Goal: Use online tool/utility: Use online tool/utility

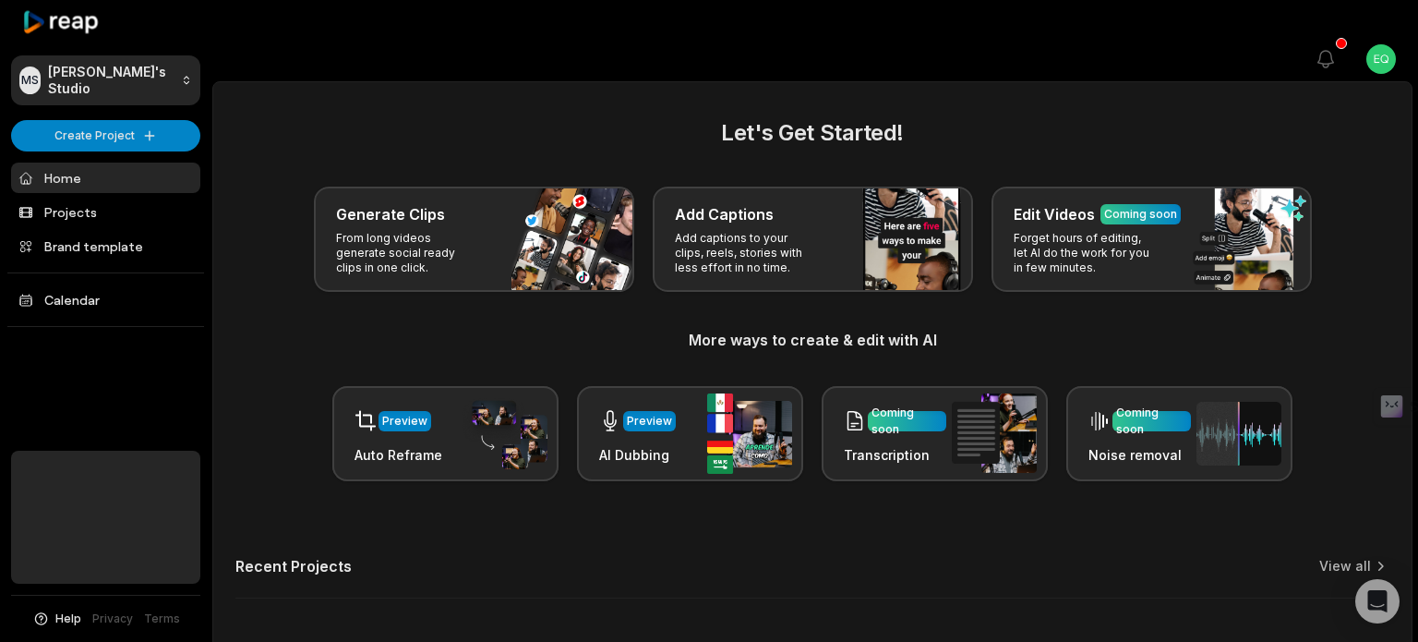
click at [800, 557] on div "Recent Projects View all" at bounding box center [812, 578] width 1154 height 42
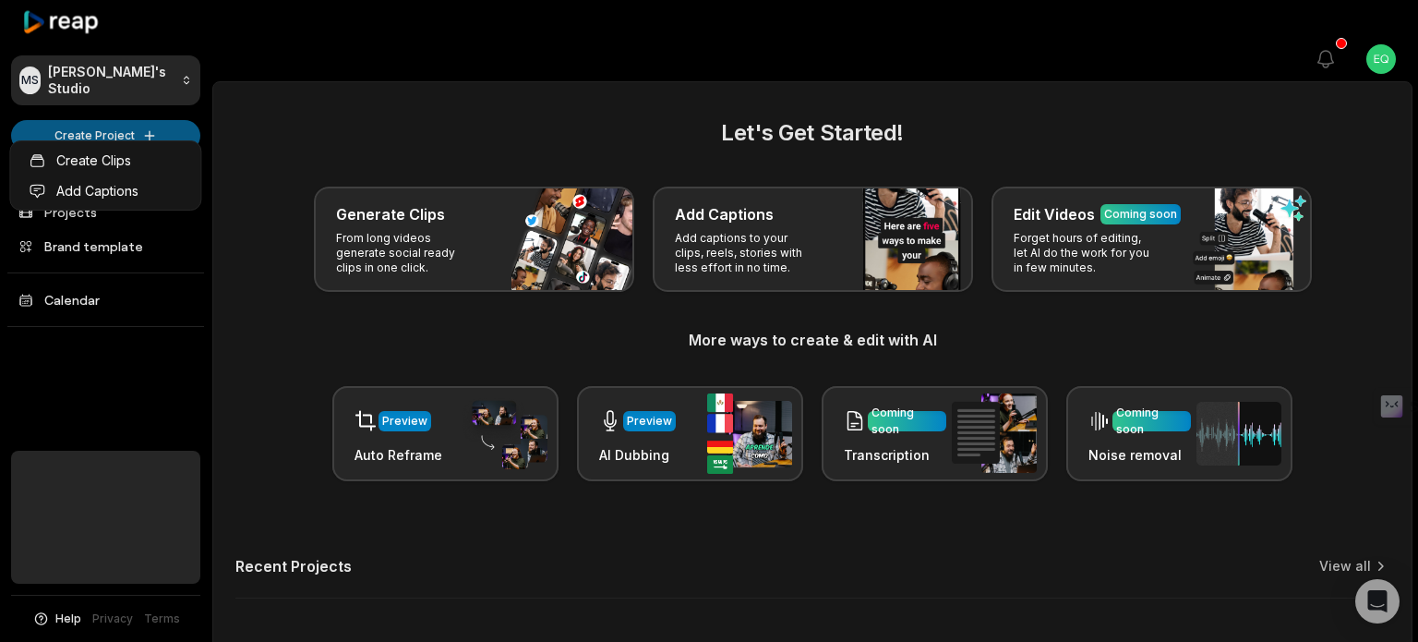
click at [130, 123] on html "[PERSON_NAME] Studio Create Project Home Projects Brand template Calendar Help …" at bounding box center [709, 321] width 1418 height 642
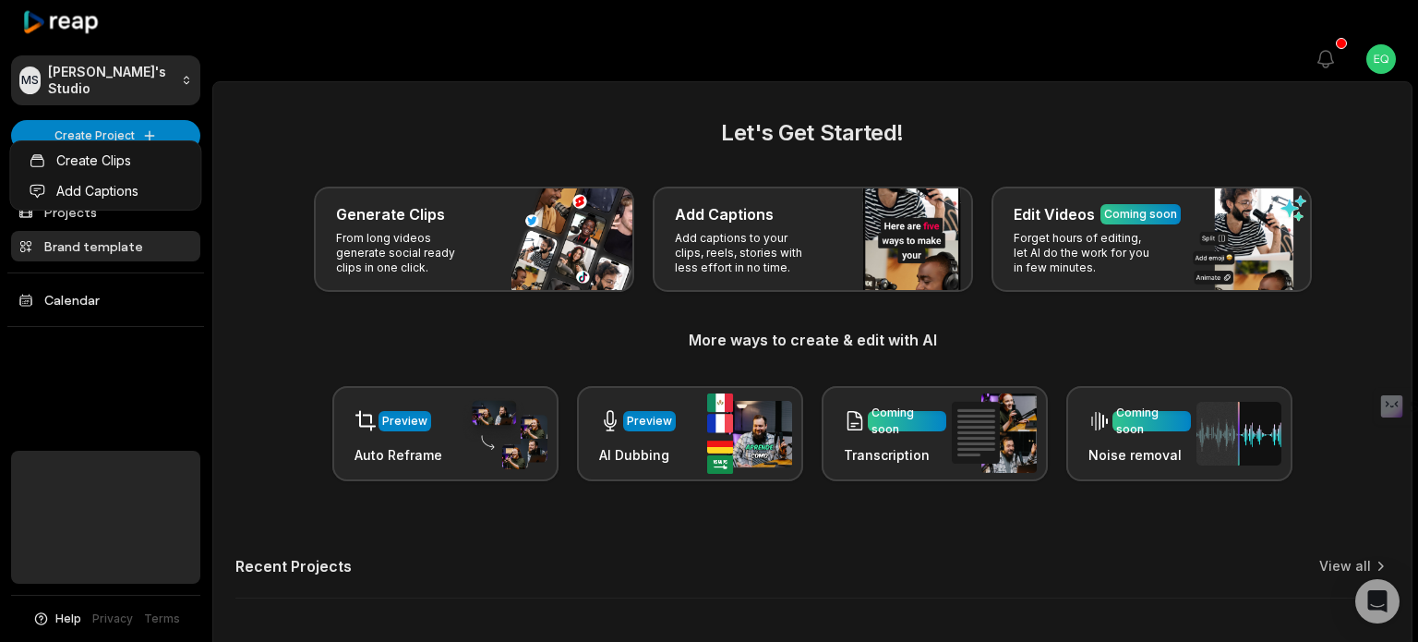
click at [187, 208] on html "[PERSON_NAME] Studio Create Project Home Projects Brand template Calendar Help …" at bounding box center [709, 321] width 1418 height 642
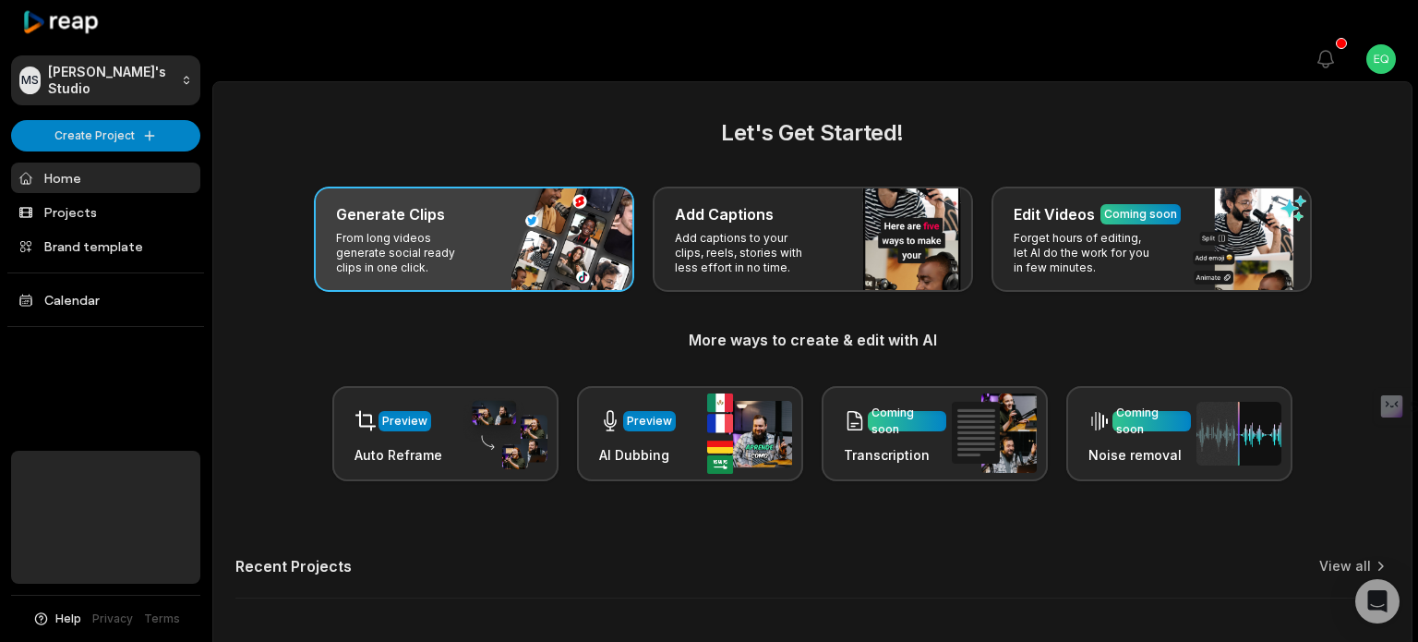
click at [388, 231] on p "From long videos generate social ready clips in one click." at bounding box center [407, 253] width 143 height 44
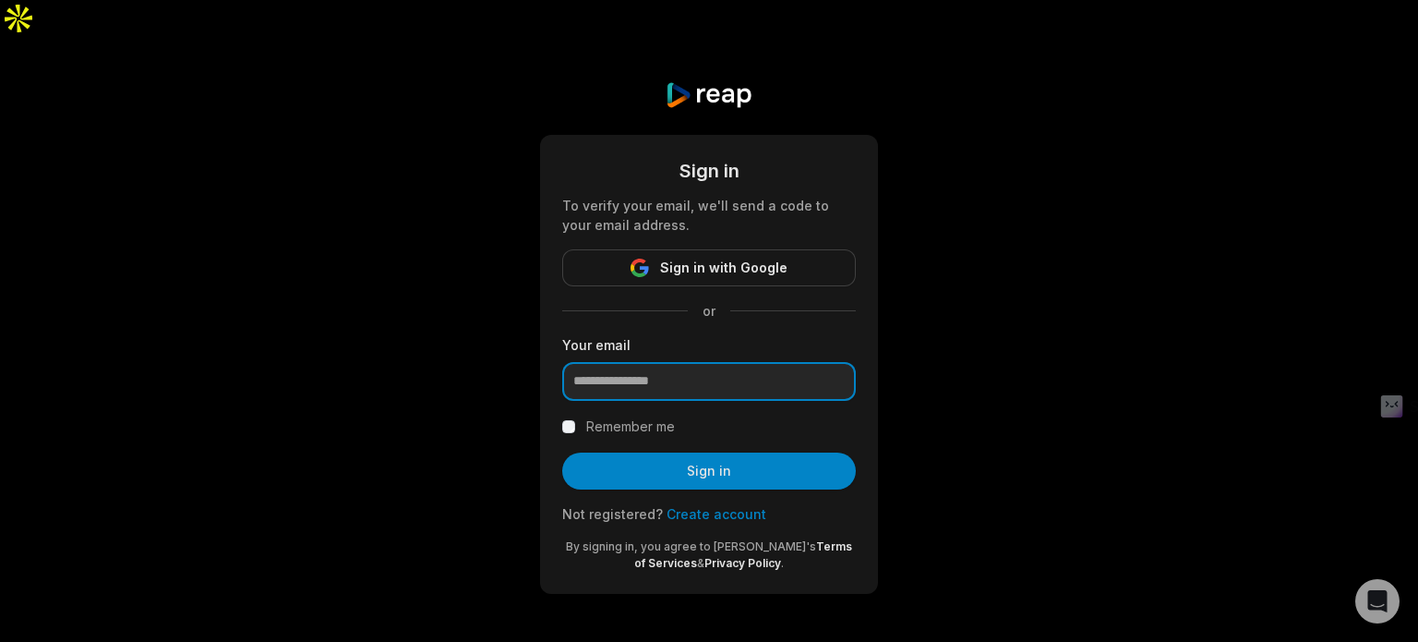
click at [626, 362] on input "email" at bounding box center [709, 381] width 294 height 39
type input "**********"
click at [686, 416] on div "Remember me" at bounding box center [709, 427] width 294 height 22
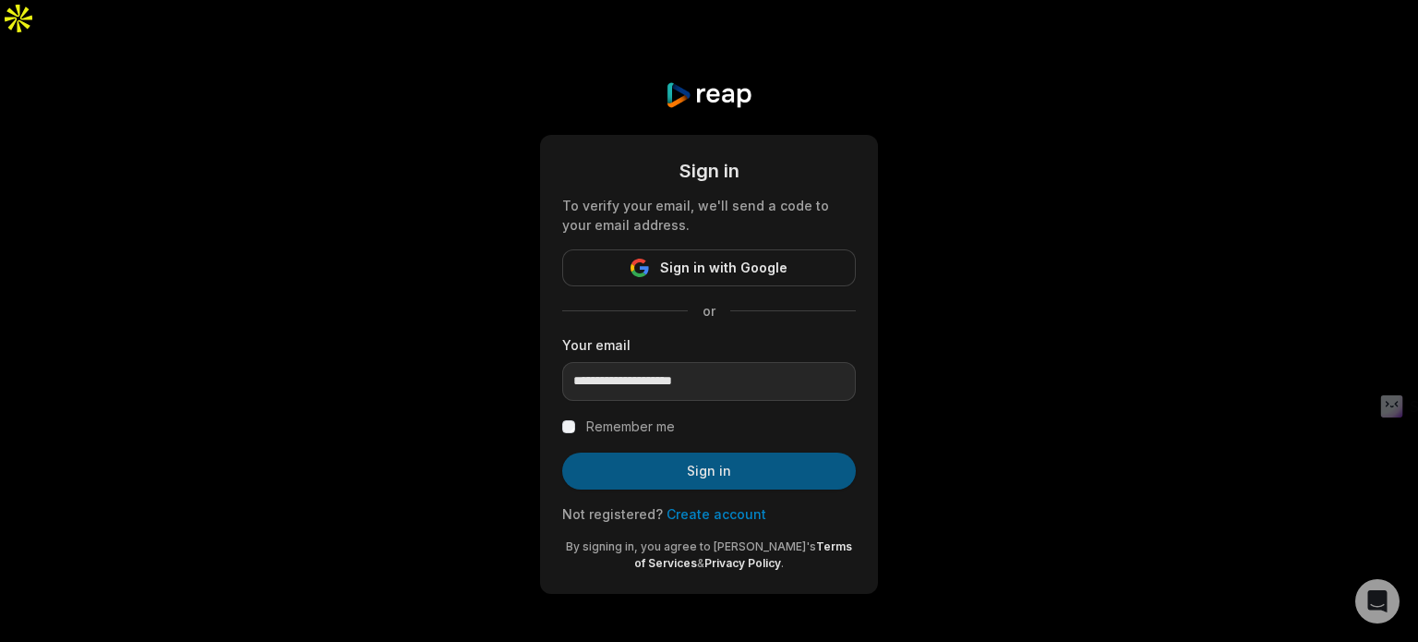
click at [688, 452] on button "Sign in" at bounding box center [709, 470] width 294 height 37
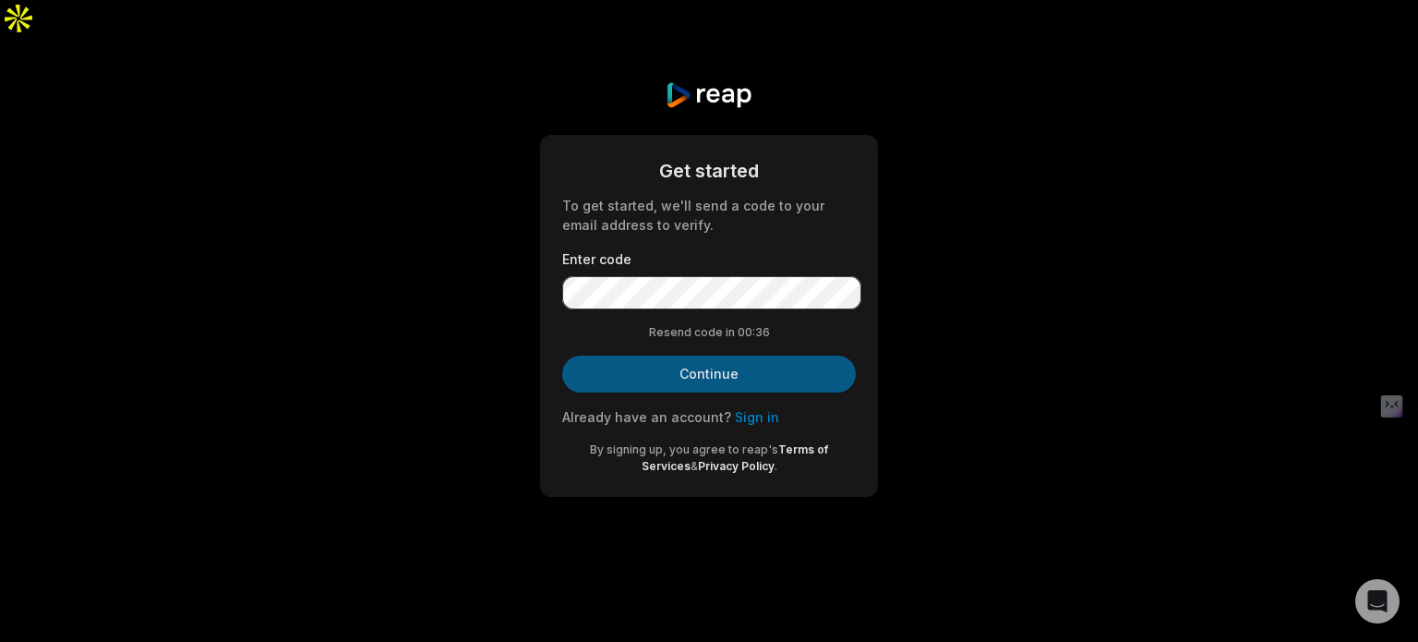
click at [732, 356] on button "Continue" at bounding box center [709, 374] width 294 height 37
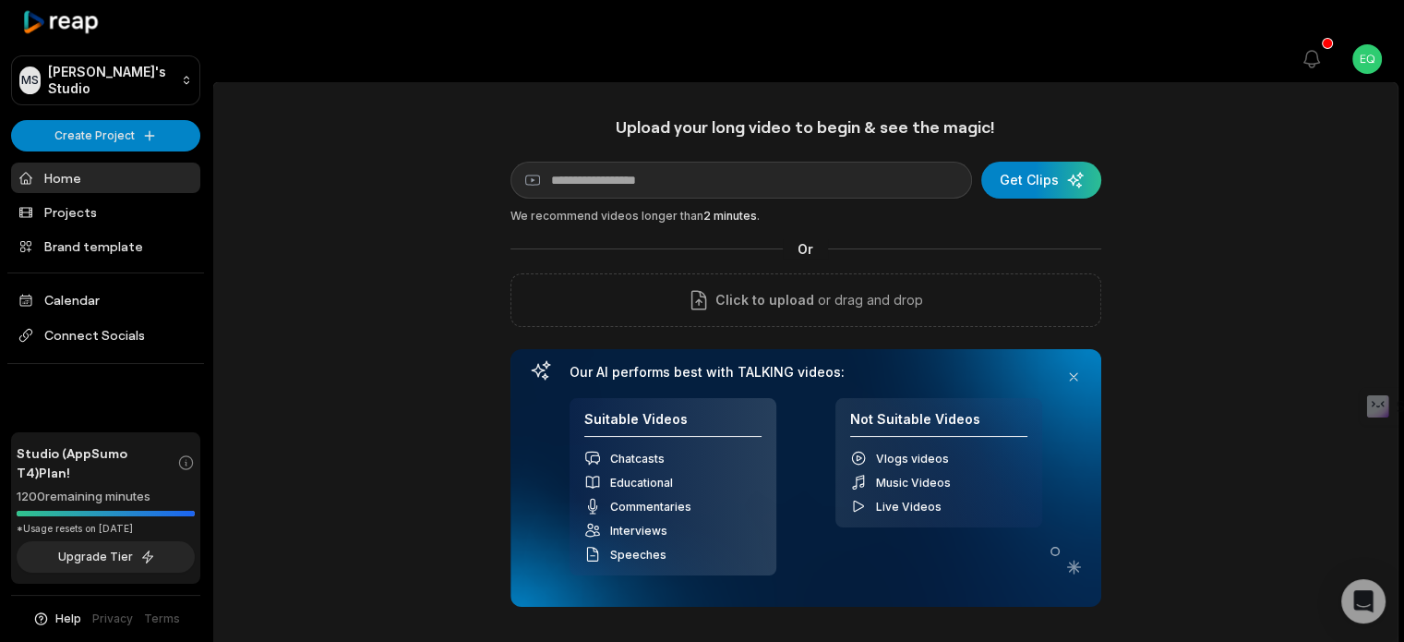
click at [59, 163] on link "Home" at bounding box center [105, 178] width 189 height 30
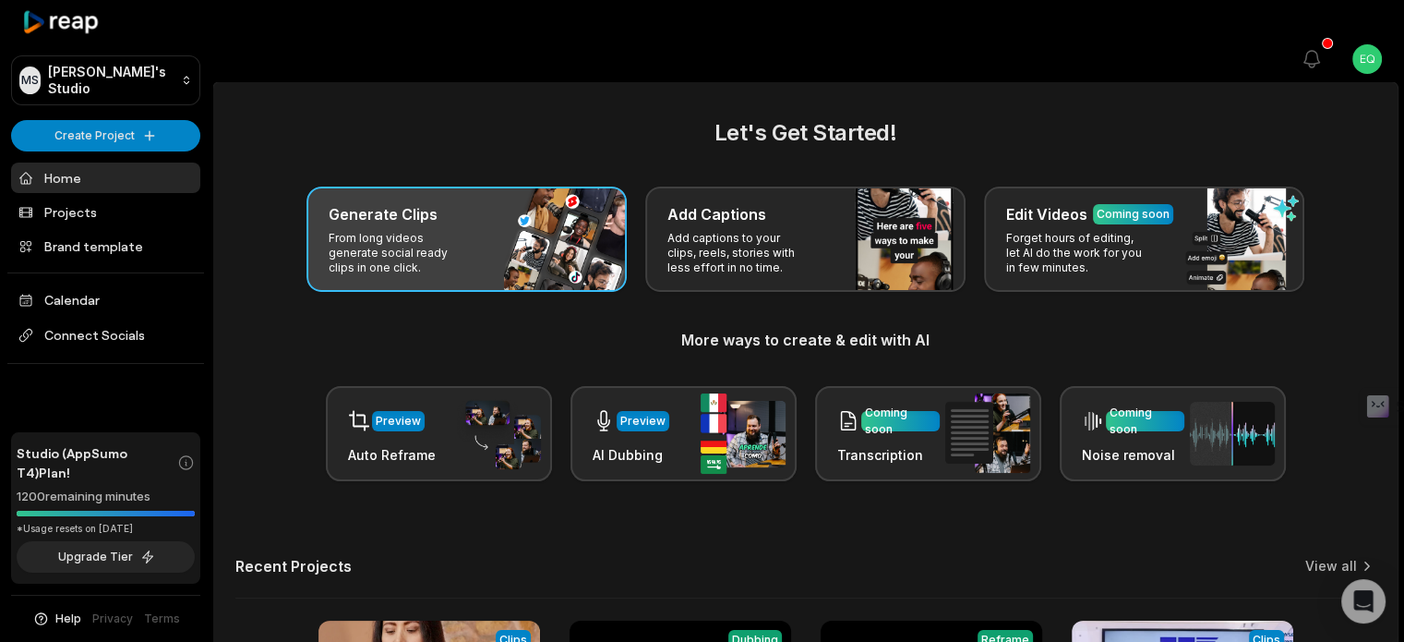
click at [464, 187] on div "Generate Clips From long videos generate social ready clips in one click." at bounding box center [467, 239] width 320 height 105
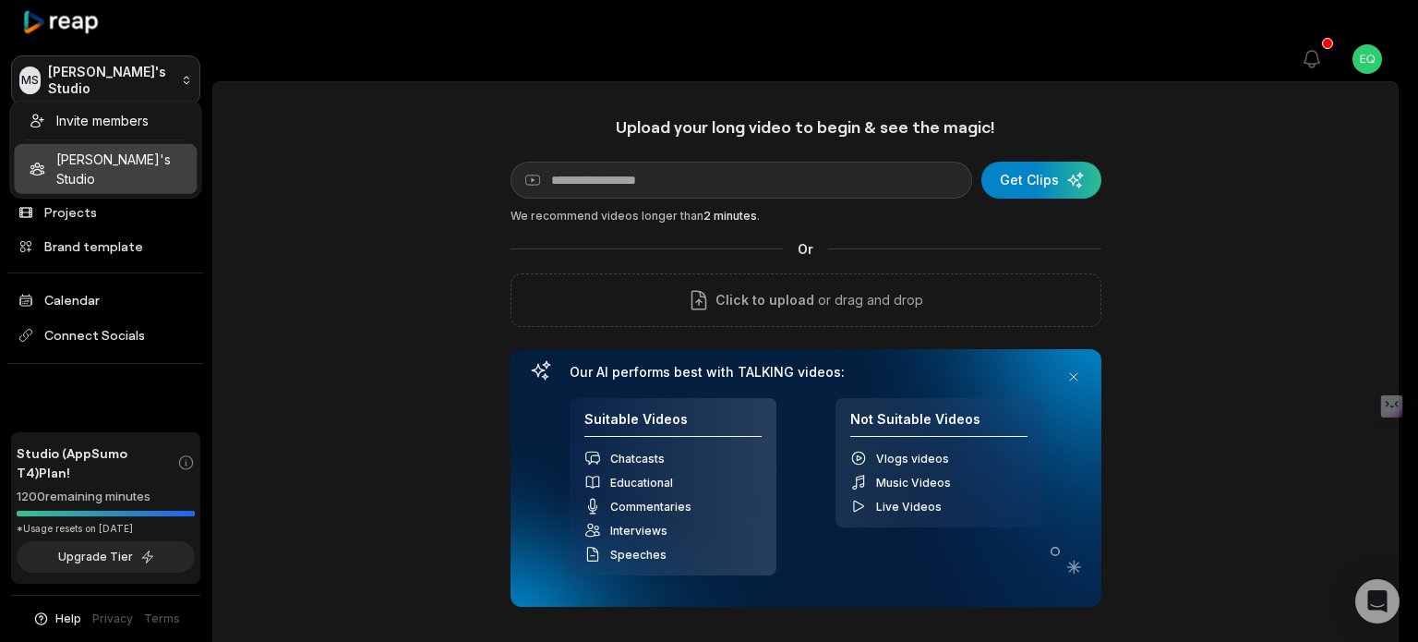
click at [139, 73] on html "MS Marcel's Studio Create Project Home Projects Brand template Calendar Connect…" at bounding box center [709, 321] width 1418 height 642
click at [251, 140] on html "MS Marcel's Studio Create Project Home Projects Brand template Calendar Connect…" at bounding box center [709, 321] width 1418 height 642
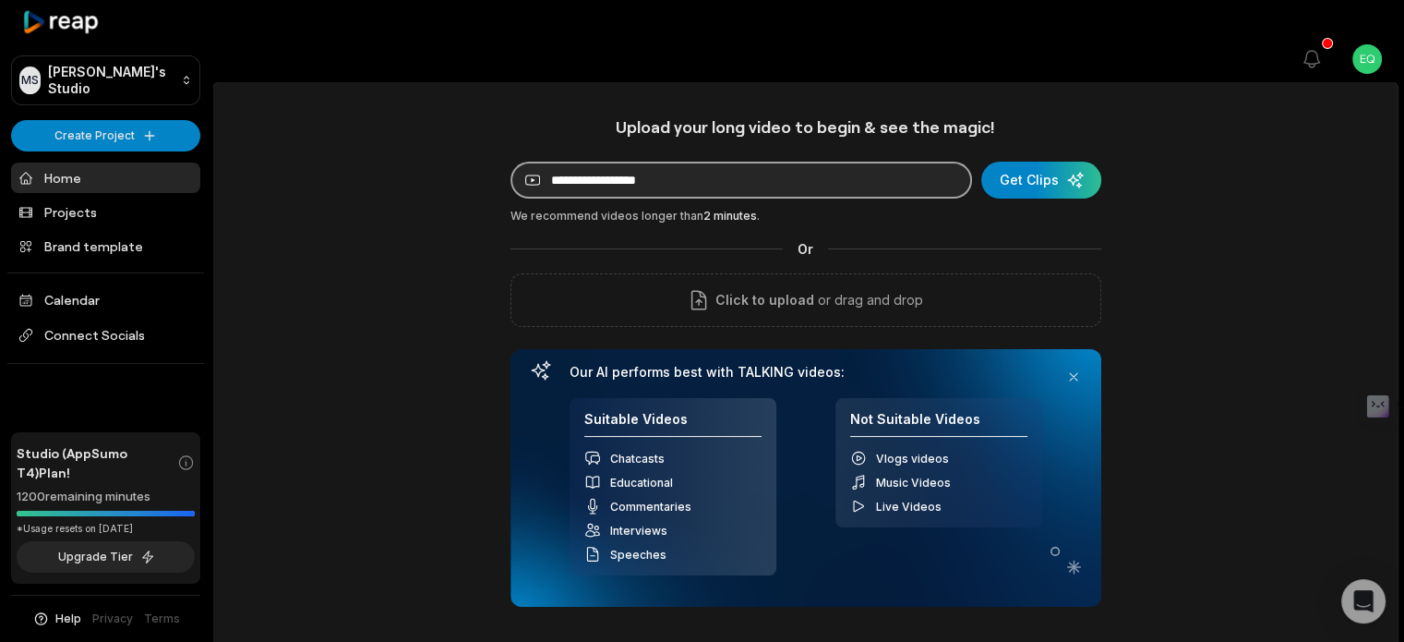
click at [602, 162] on input at bounding box center [742, 180] width 462 height 37
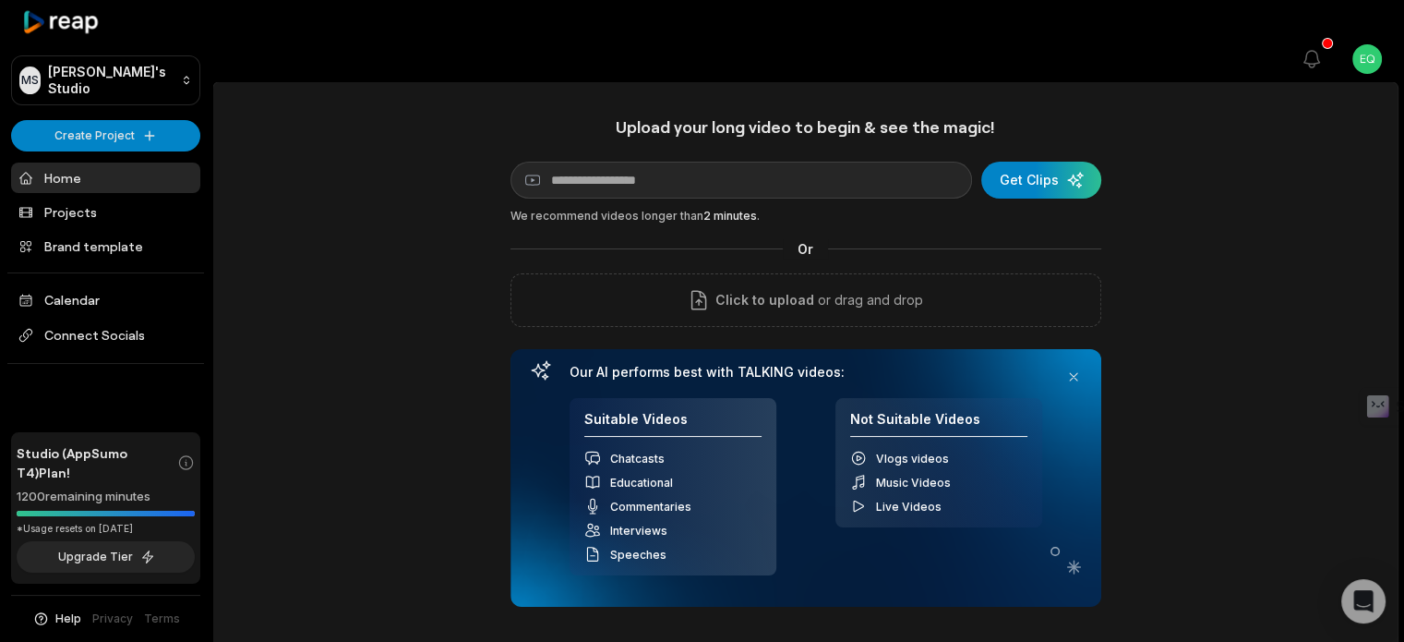
click at [872, 239] on div "Or" at bounding box center [806, 248] width 591 height 19
click at [637, 452] on span "Chatcasts" at bounding box center [637, 459] width 54 height 14
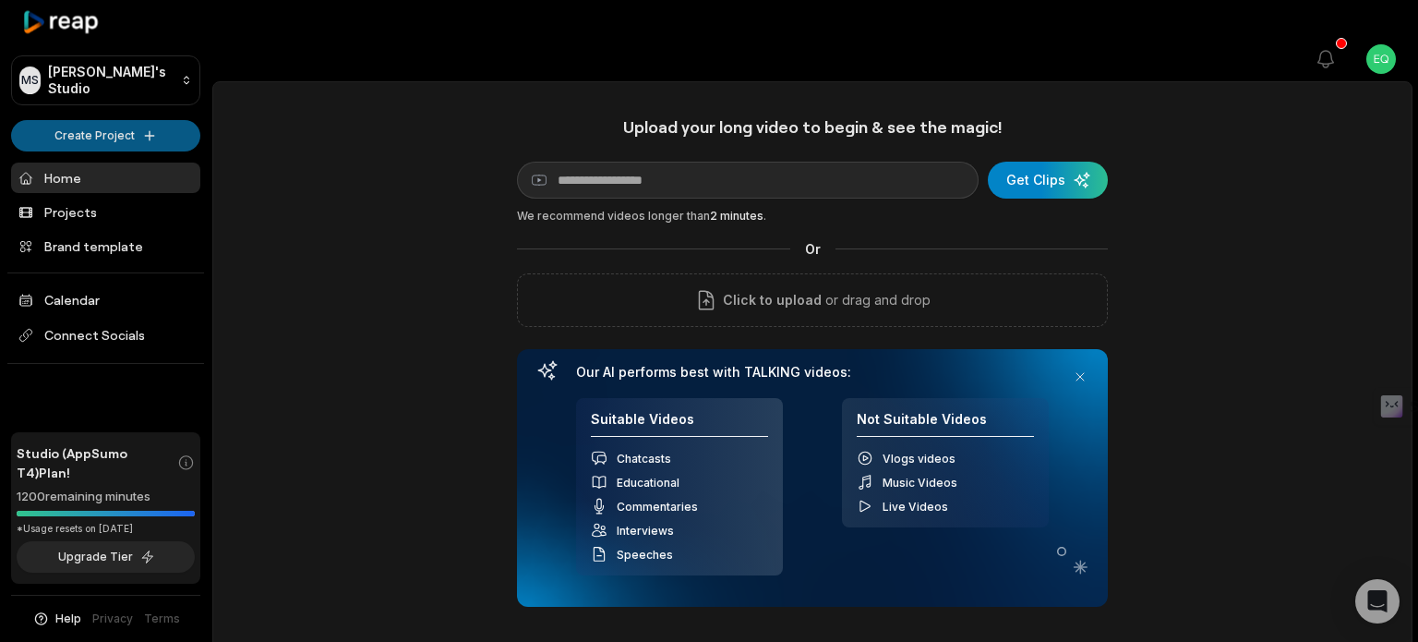
click at [117, 122] on html "MS Marcel's Studio Create Project Home Projects Brand template Calendar Connect…" at bounding box center [709, 321] width 1418 height 642
